Goal: Information Seeking & Learning: Find specific fact

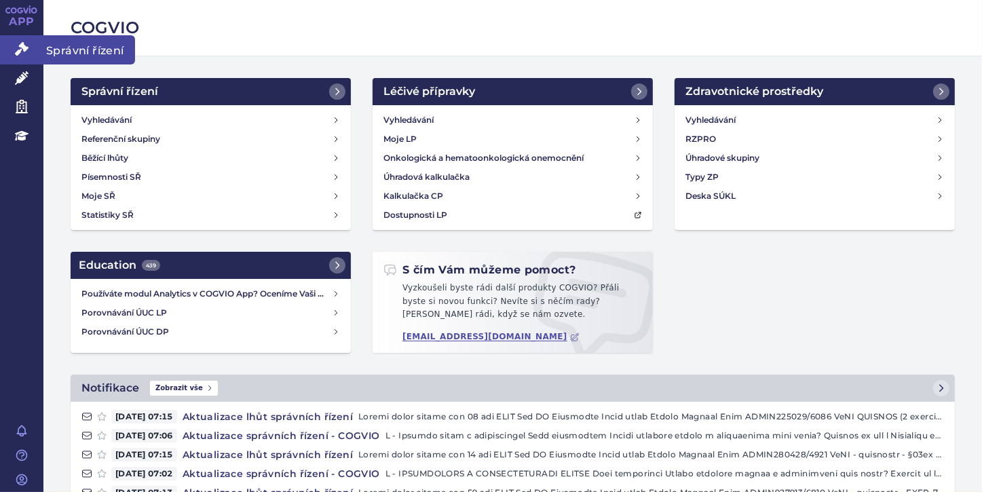
click at [27, 50] on icon at bounding box center [22, 49] width 14 height 14
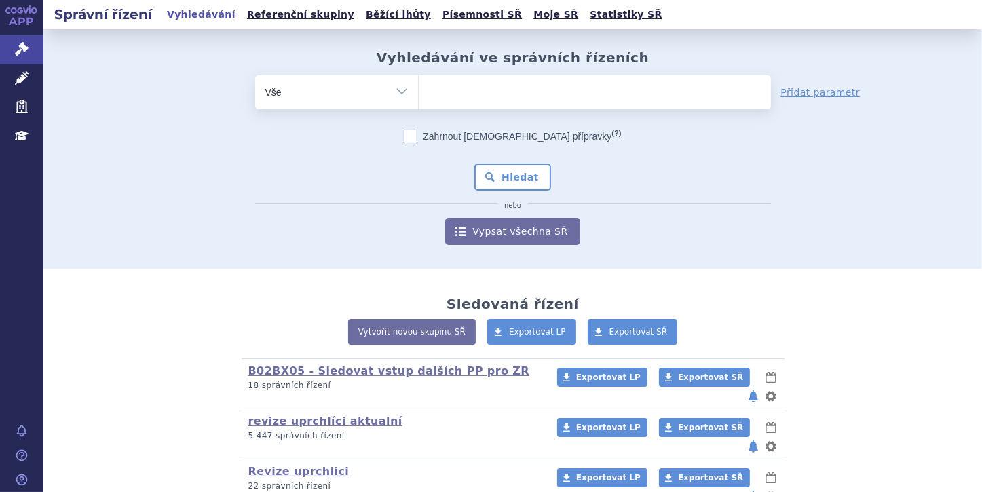
click at [431, 90] on ul at bounding box center [595, 89] width 352 height 28
click at [419, 90] on select at bounding box center [418, 92] width 1 height 34
paste input "0272078"
type input "0272078"
select select "0272078"
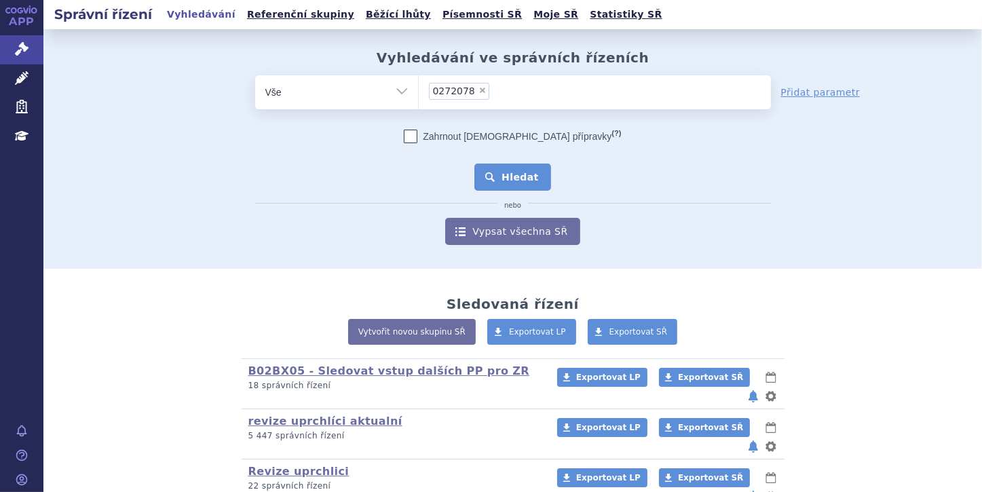
click at [493, 182] on button "Hledat" at bounding box center [512, 176] width 77 height 27
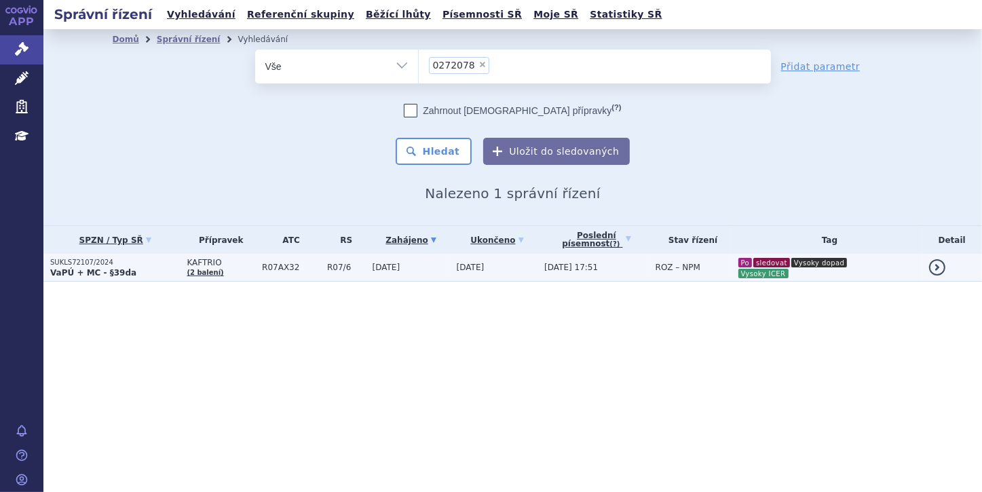
click at [147, 266] on p "SUKLS72107/2024" at bounding box center [115, 262] width 130 height 9
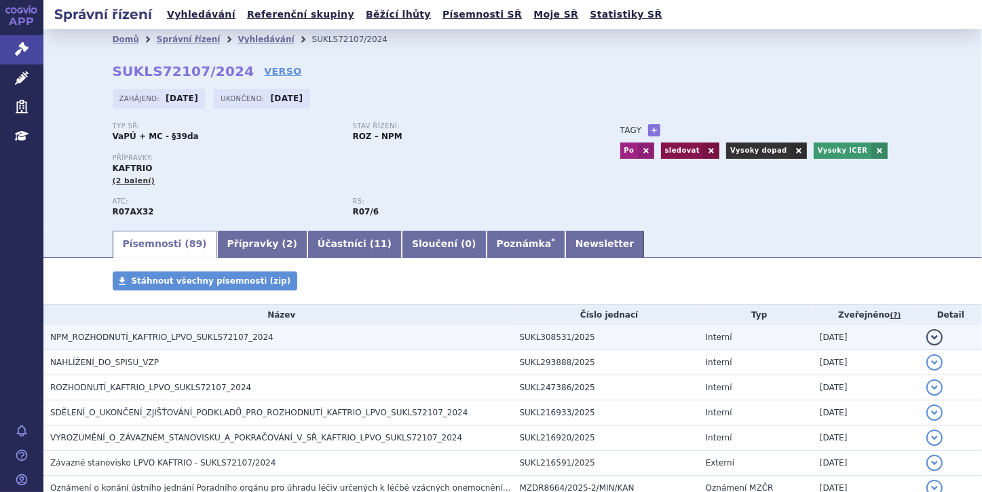
click at [185, 336] on span "NPM_ROZHODNUTÍ_KAFTRIO_LPVO_SUKLS72107_2024" at bounding box center [161, 336] width 223 height 9
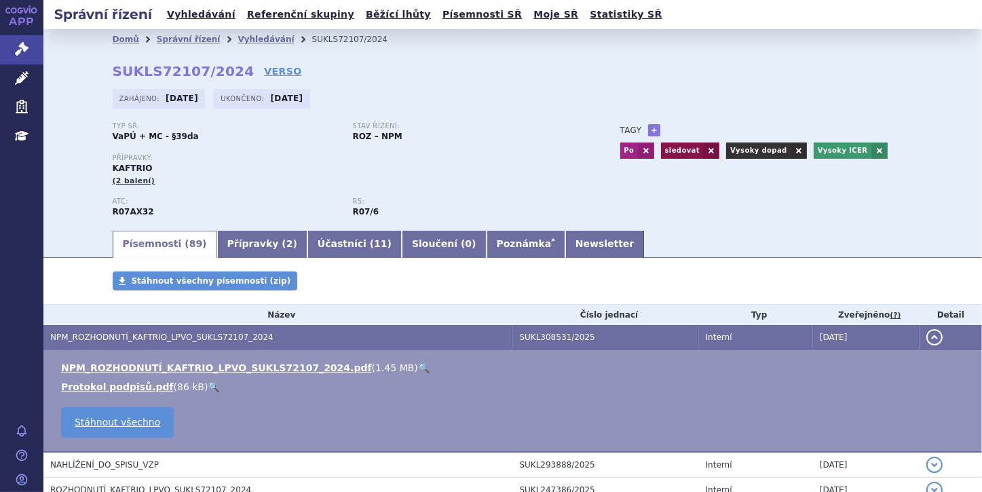
click at [418, 370] on link "🔍" at bounding box center [424, 367] width 12 height 11
